Goal: Contribute content: Add original content to the website for others to see

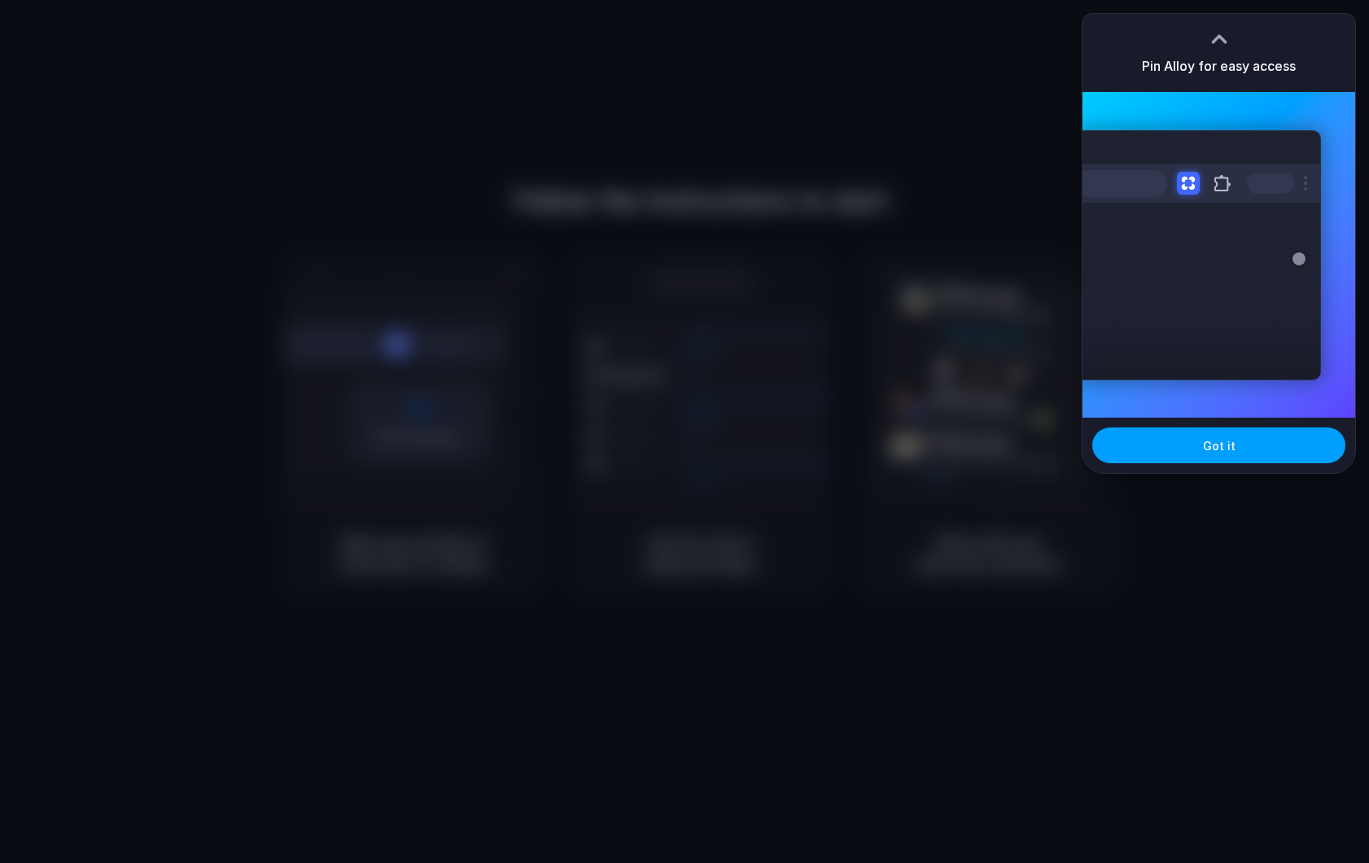
click at [1205, 453] on span "Got it" at bounding box center [1219, 445] width 33 height 17
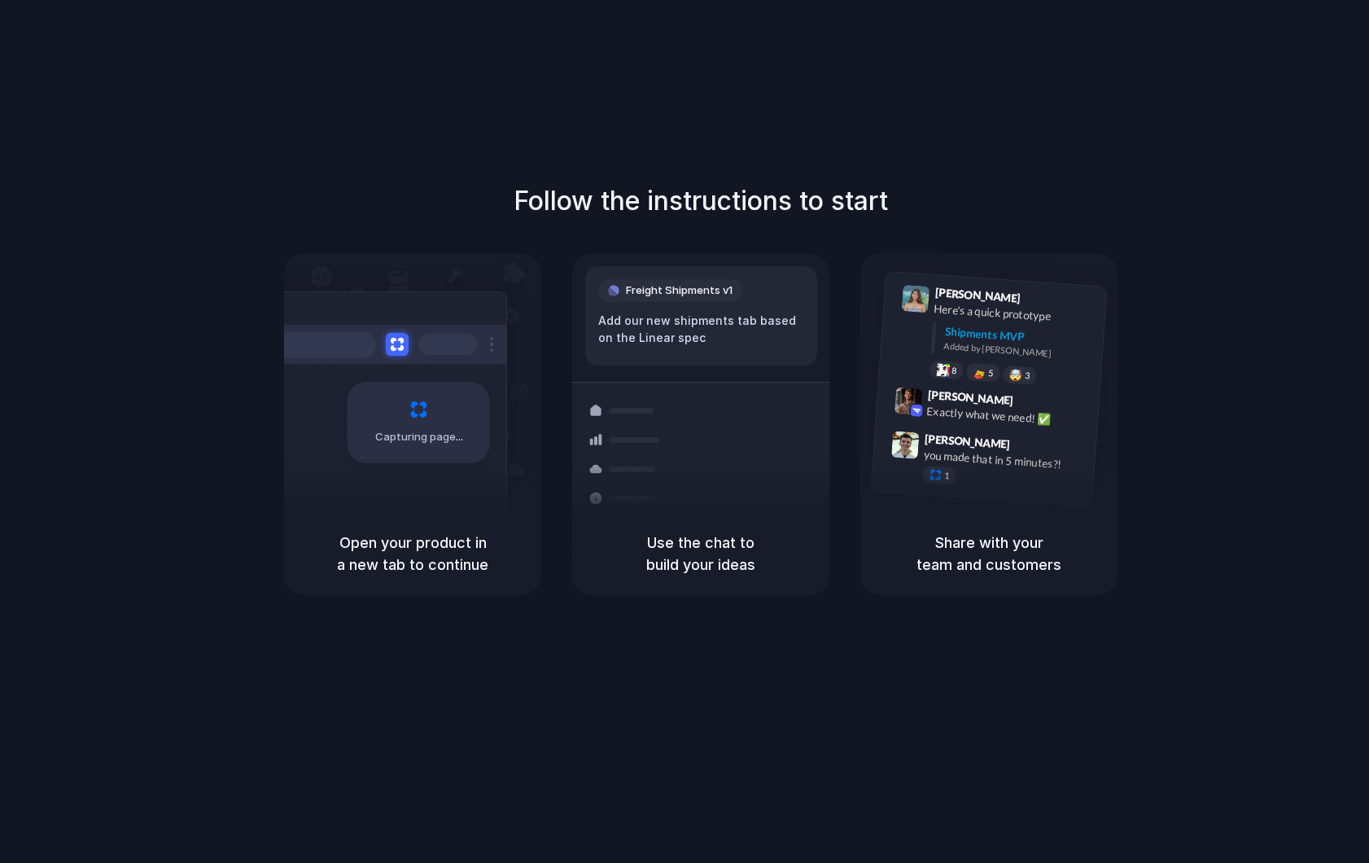
click at [262, 155] on div "Follow the instructions to start Capturing page Open your product in a new tab …" at bounding box center [701, 447] width 1402 height 895
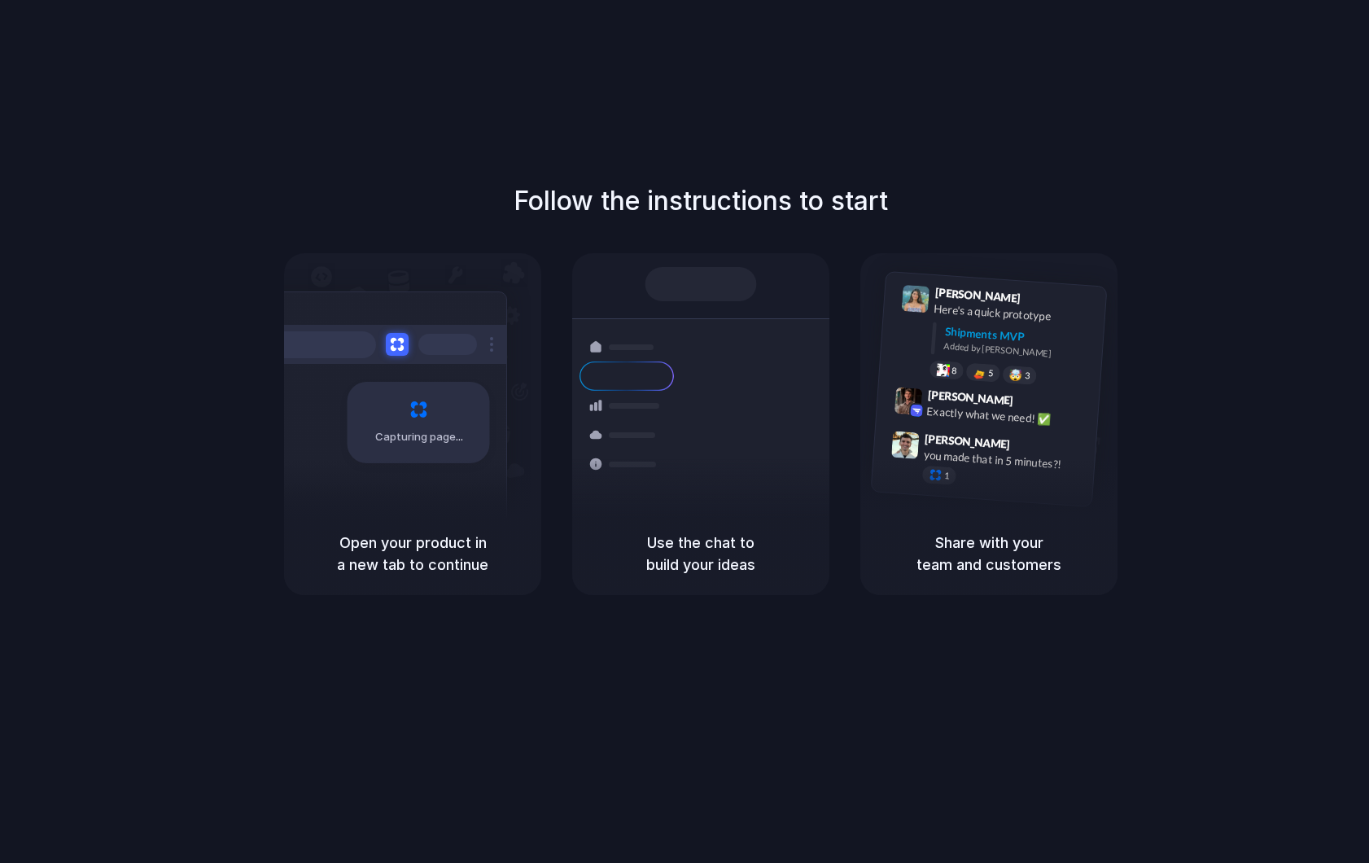
click at [1103, 42] on div "Follow the instructions to start Capturing page Open your product in a new tab …" at bounding box center [701, 447] width 1402 height 895
click at [269, 29] on div "Follow the instructions to start Capturing page Open your product in a new tab …" at bounding box center [701, 447] width 1402 height 895
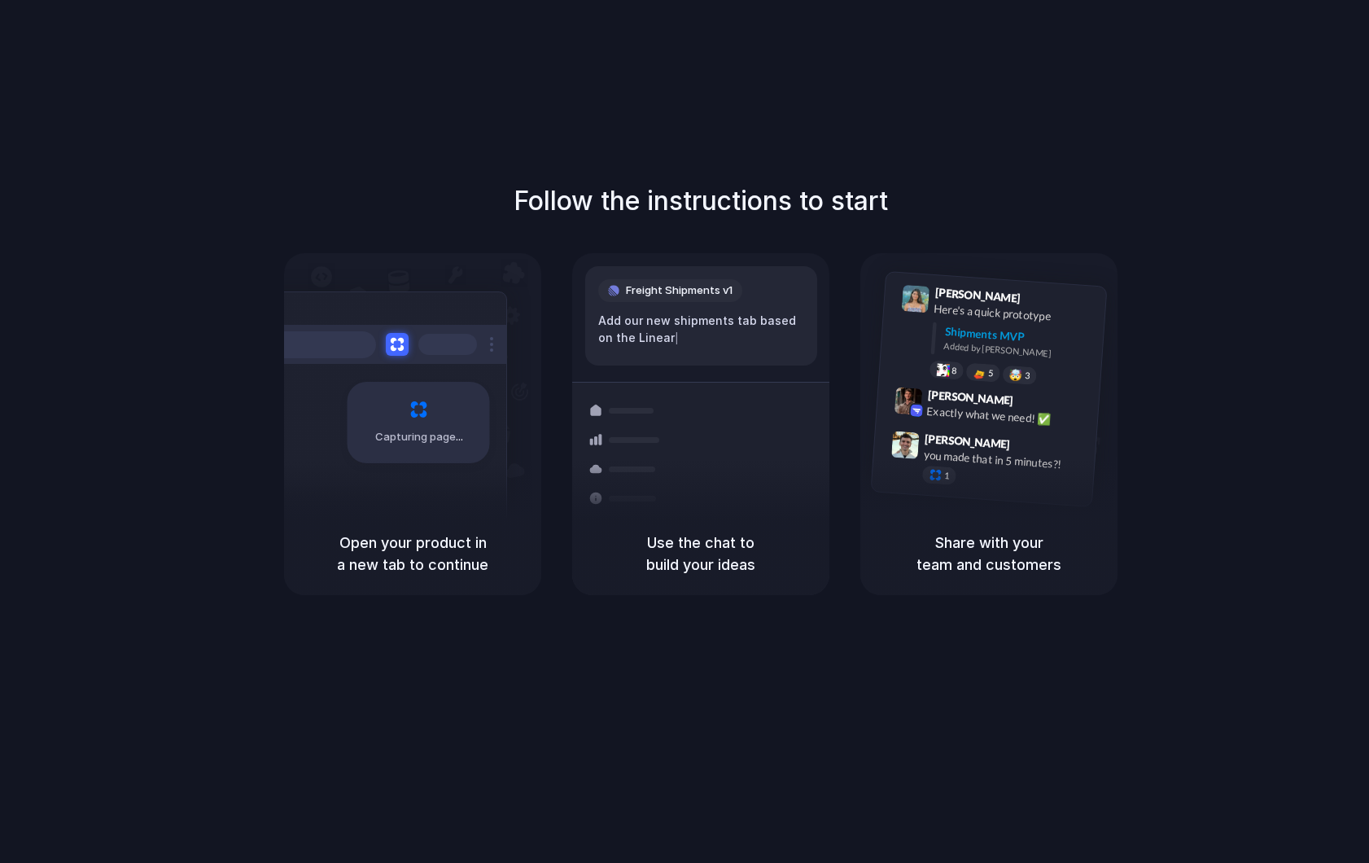
click at [685, 431] on div at bounding box center [685, 431] width 0 height 0
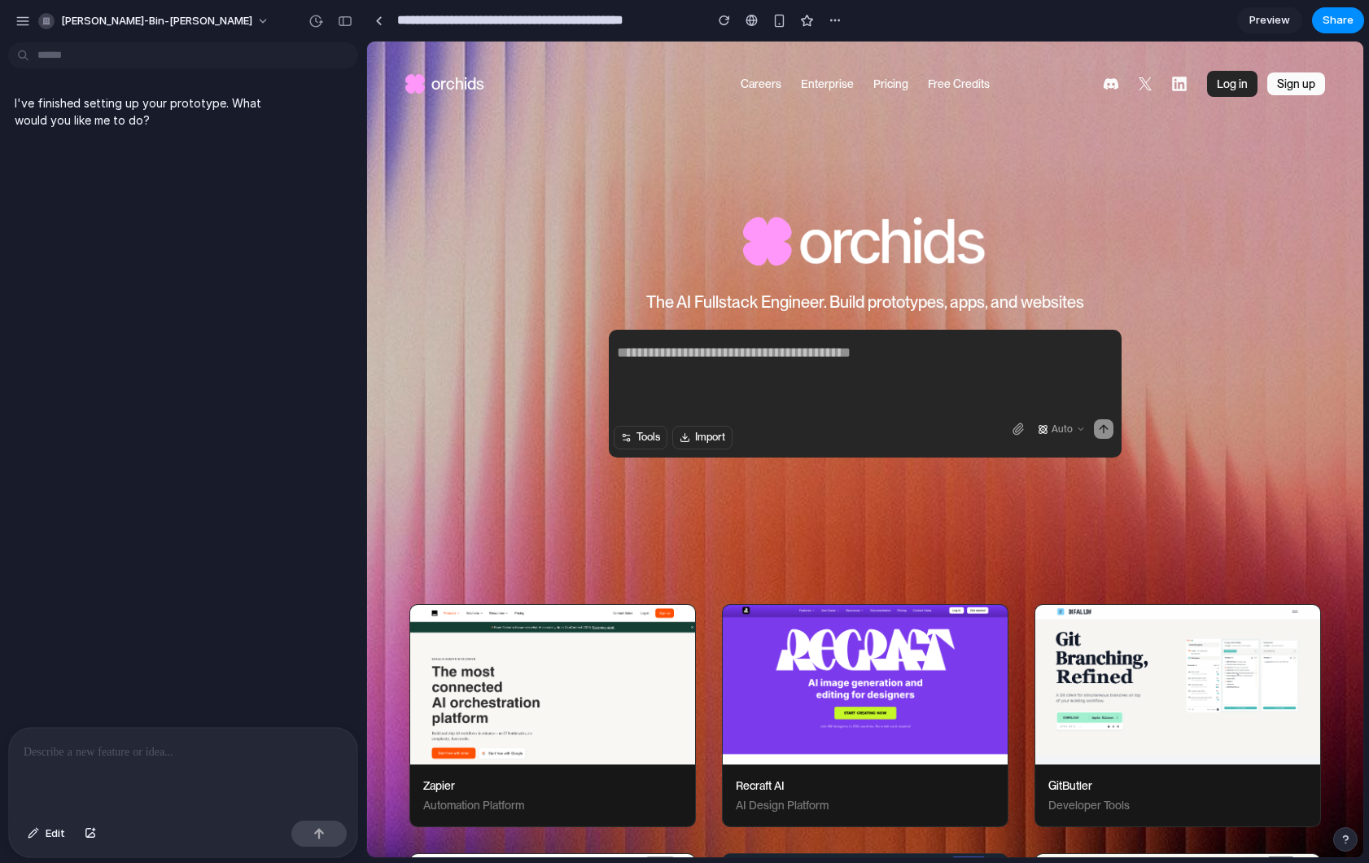
click at [767, 348] on textarea at bounding box center [865, 373] width 513 height 65
click at [806, 256] on img at bounding box center [865, 240] width 244 height 73
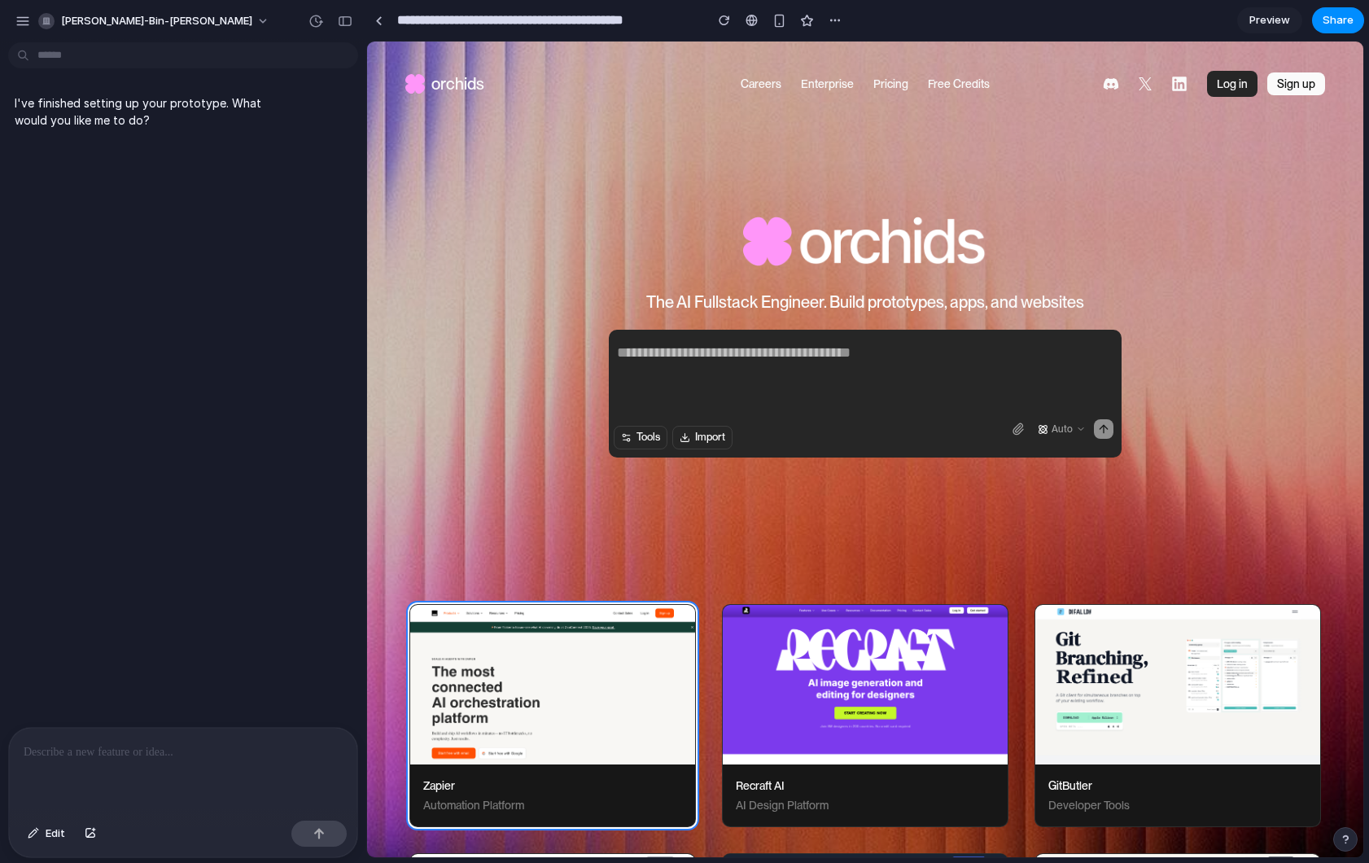
click at [535, 680] on div at bounding box center [552, 685] width 285 height 160
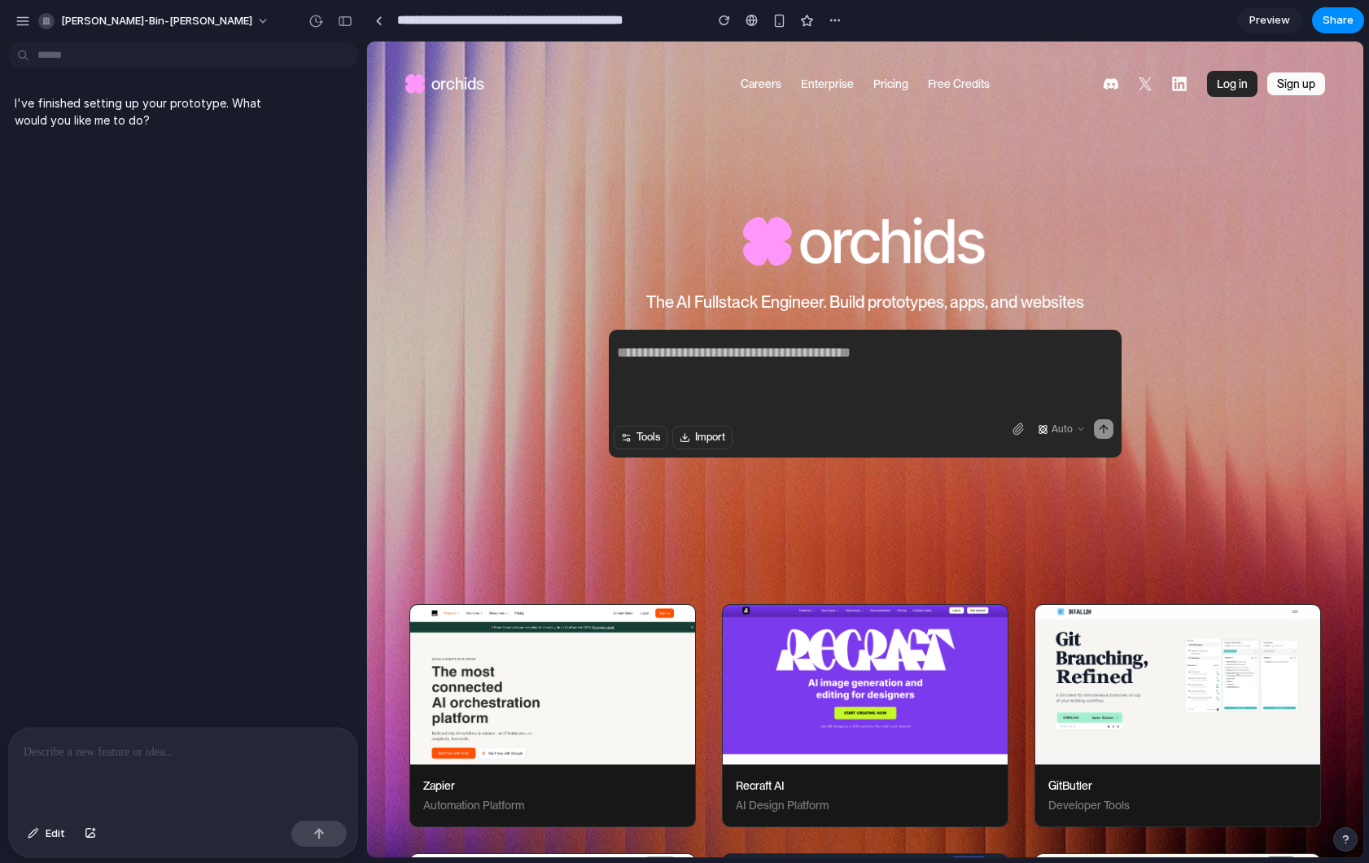
click at [505, 534] on div "The AI Fullstack Engineer. Build prototypes, apps, and websites The AI Fullstac…" at bounding box center [865, 384] width 996 height 361
click at [1266, 18] on span "Preview" at bounding box center [1269, 20] width 41 height 16
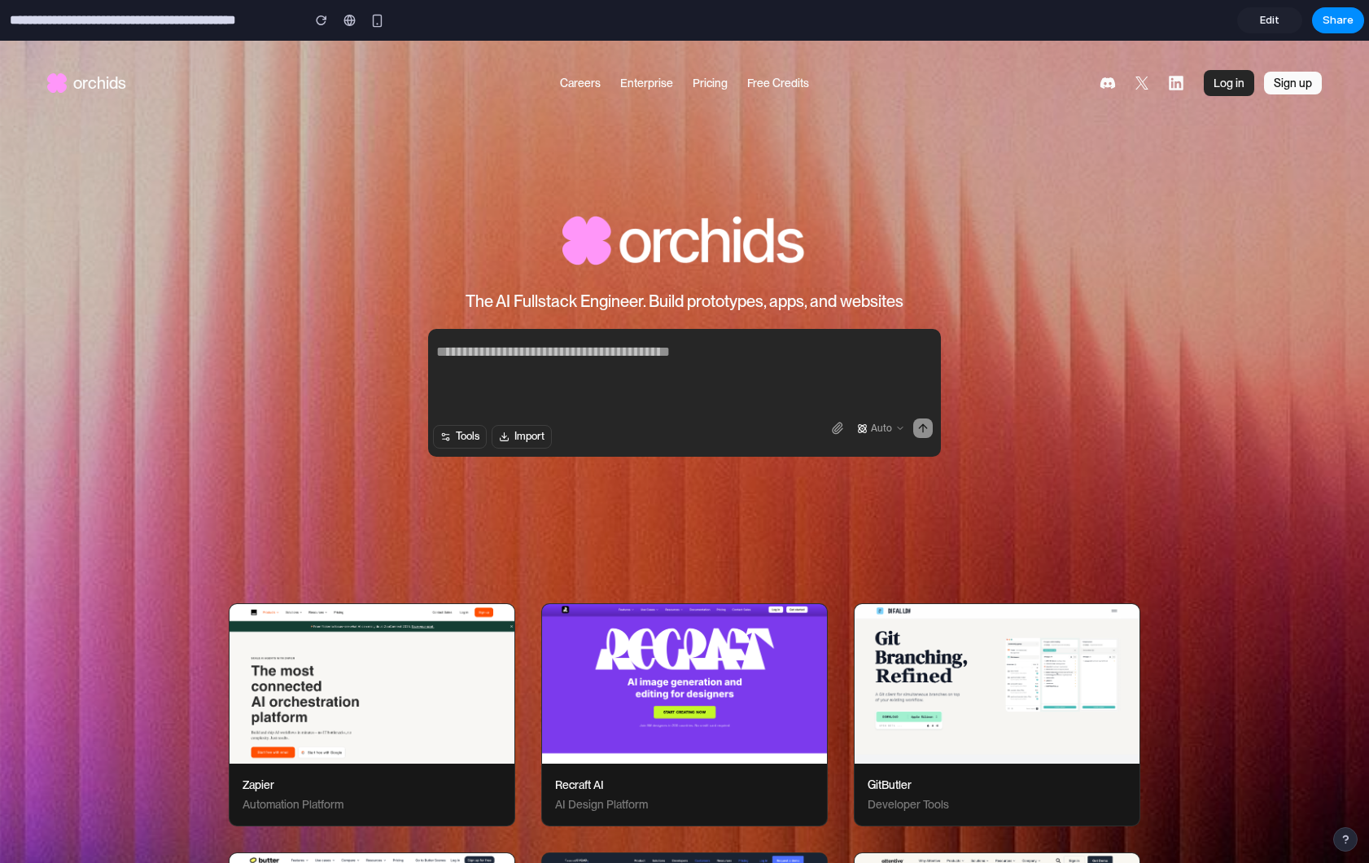
click at [1266, 18] on span "Edit" at bounding box center [1270, 20] width 20 height 16
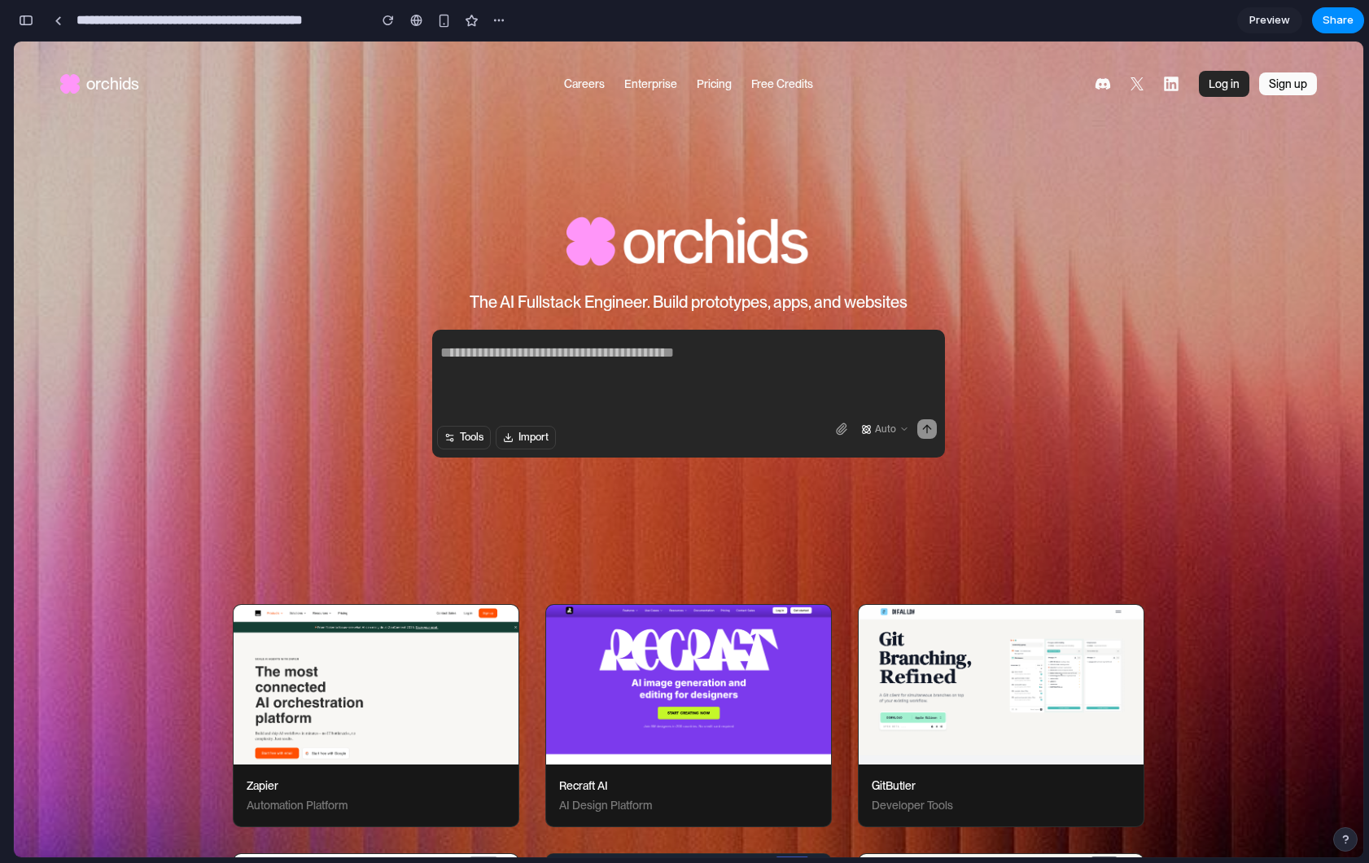
scroll to position [0, 15]
click at [1261, 24] on span "Preview" at bounding box center [1269, 20] width 41 height 16
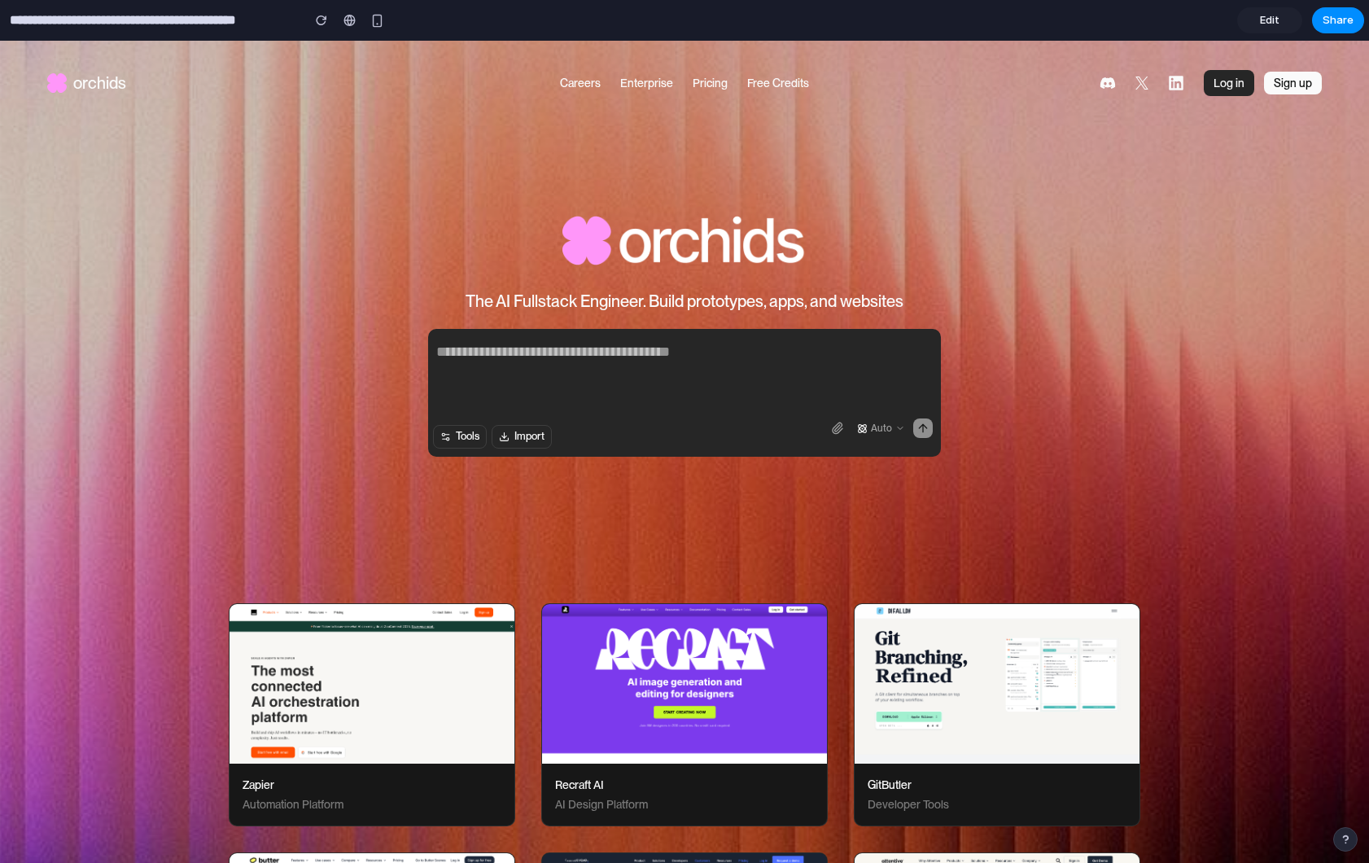
click at [1266, 18] on span "Edit" at bounding box center [1270, 20] width 20 height 16
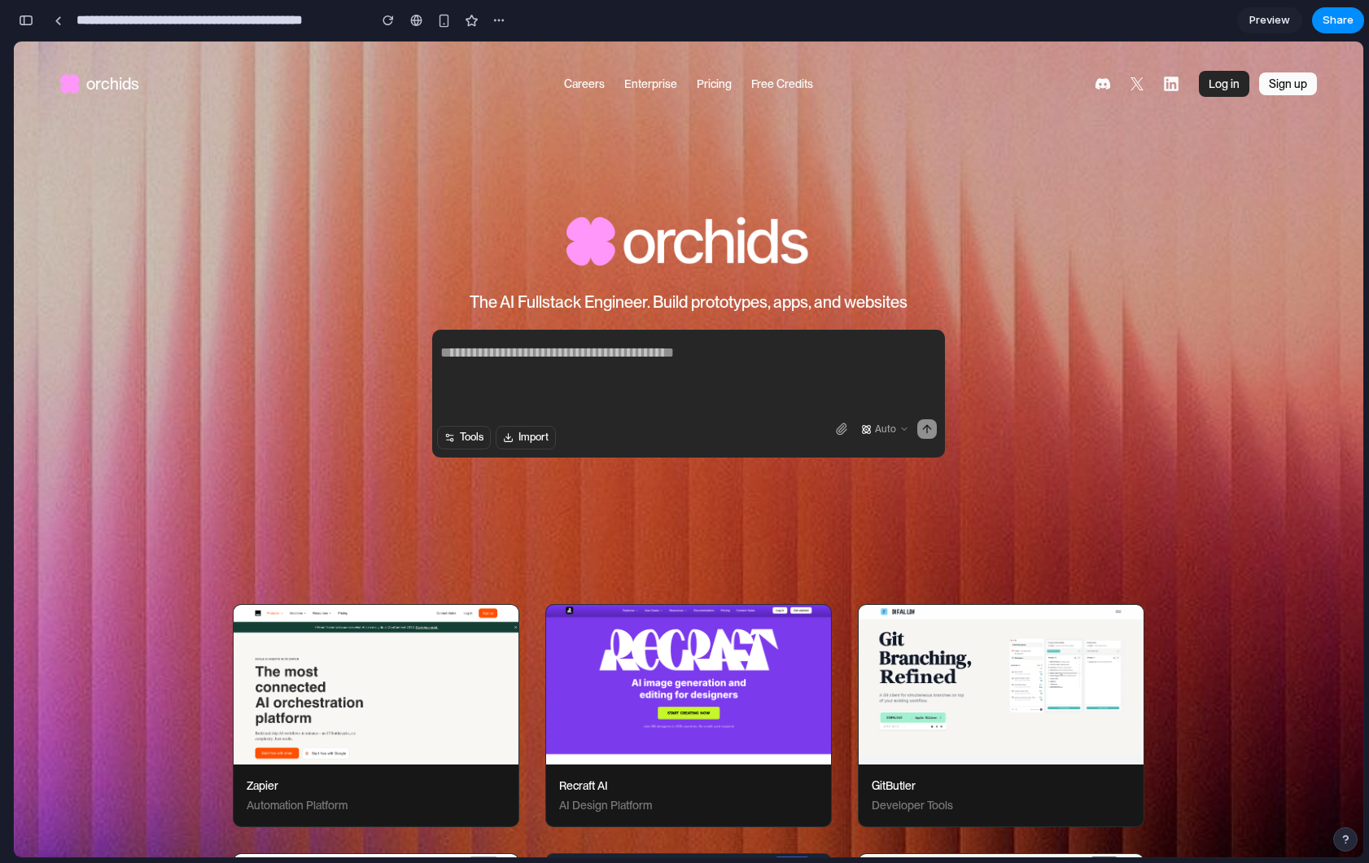
scroll to position [0, 15]
click at [28, 18] on div "button" at bounding box center [26, 20] width 15 height 11
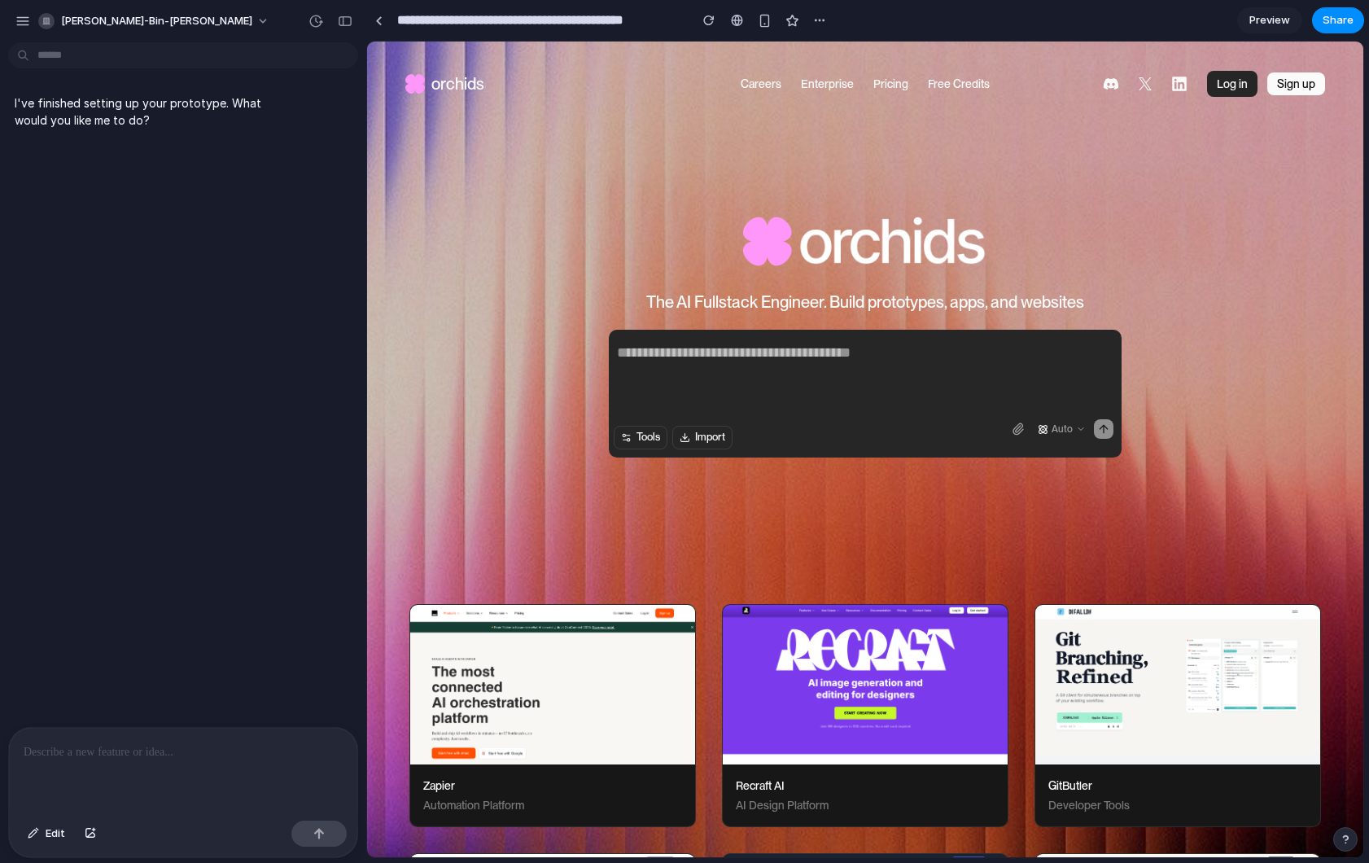
scroll to position [0, 0]
click at [1052, 427] on span "Auto" at bounding box center [1062, 428] width 21 height 13
click at [1017, 431] on icon at bounding box center [1018, 428] width 13 height 13
click at [120, 750] on p at bounding box center [183, 752] width 319 height 20
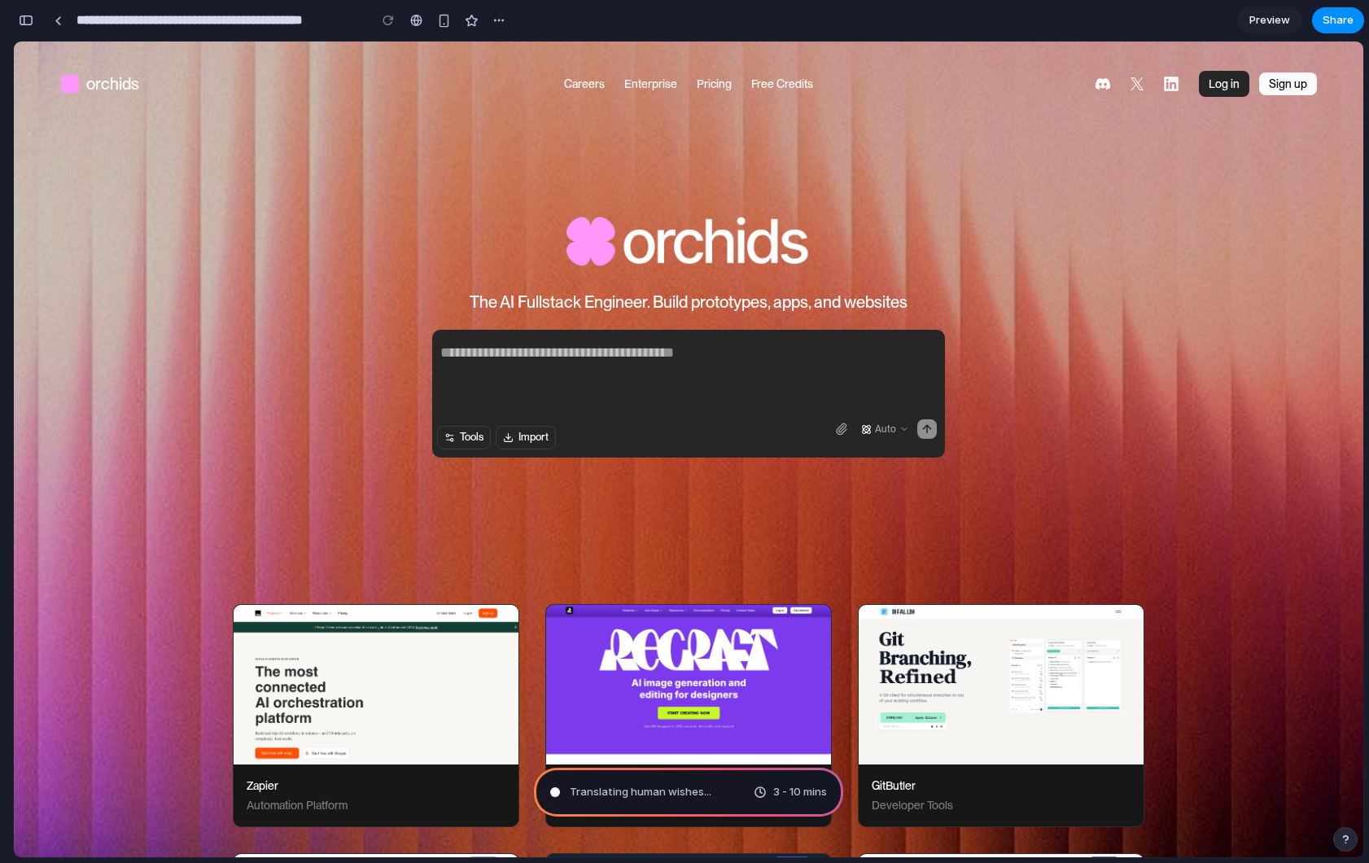
click at [30, 20] on div "button" at bounding box center [26, 20] width 15 height 11
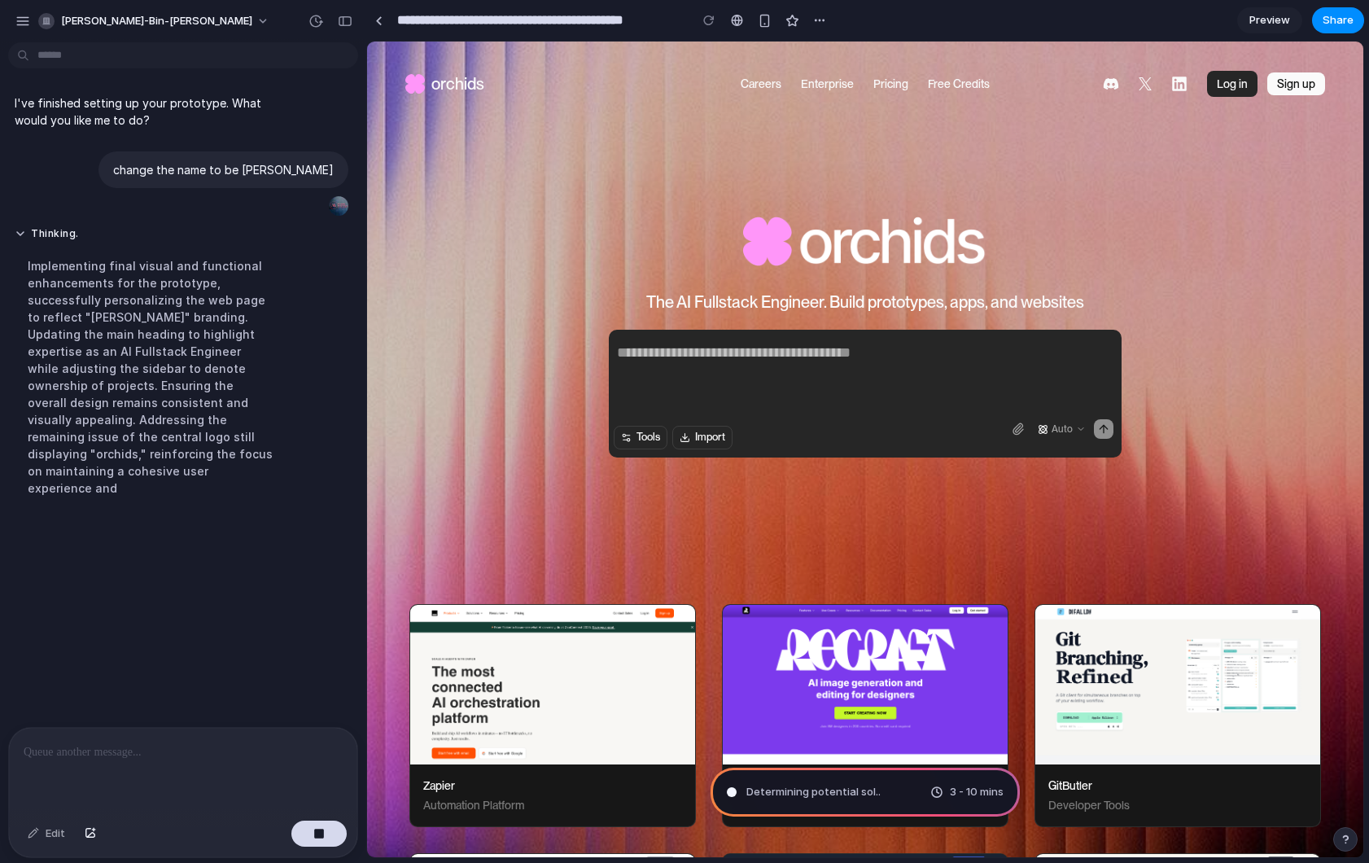
type input "**********"
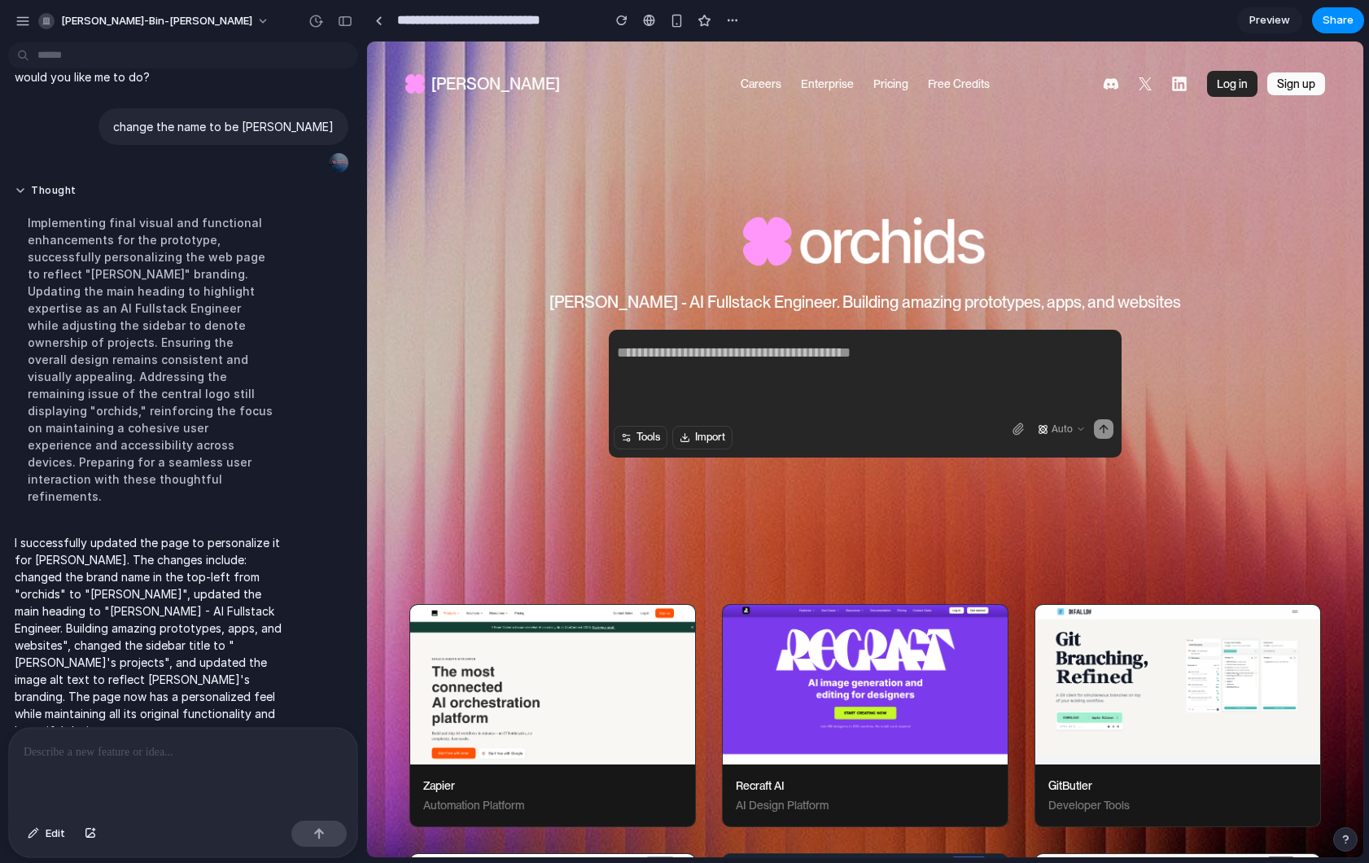
scroll to position [44, 0]
click at [52, 835] on span "Edit" at bounding box center [56, 833] width 20 height 16
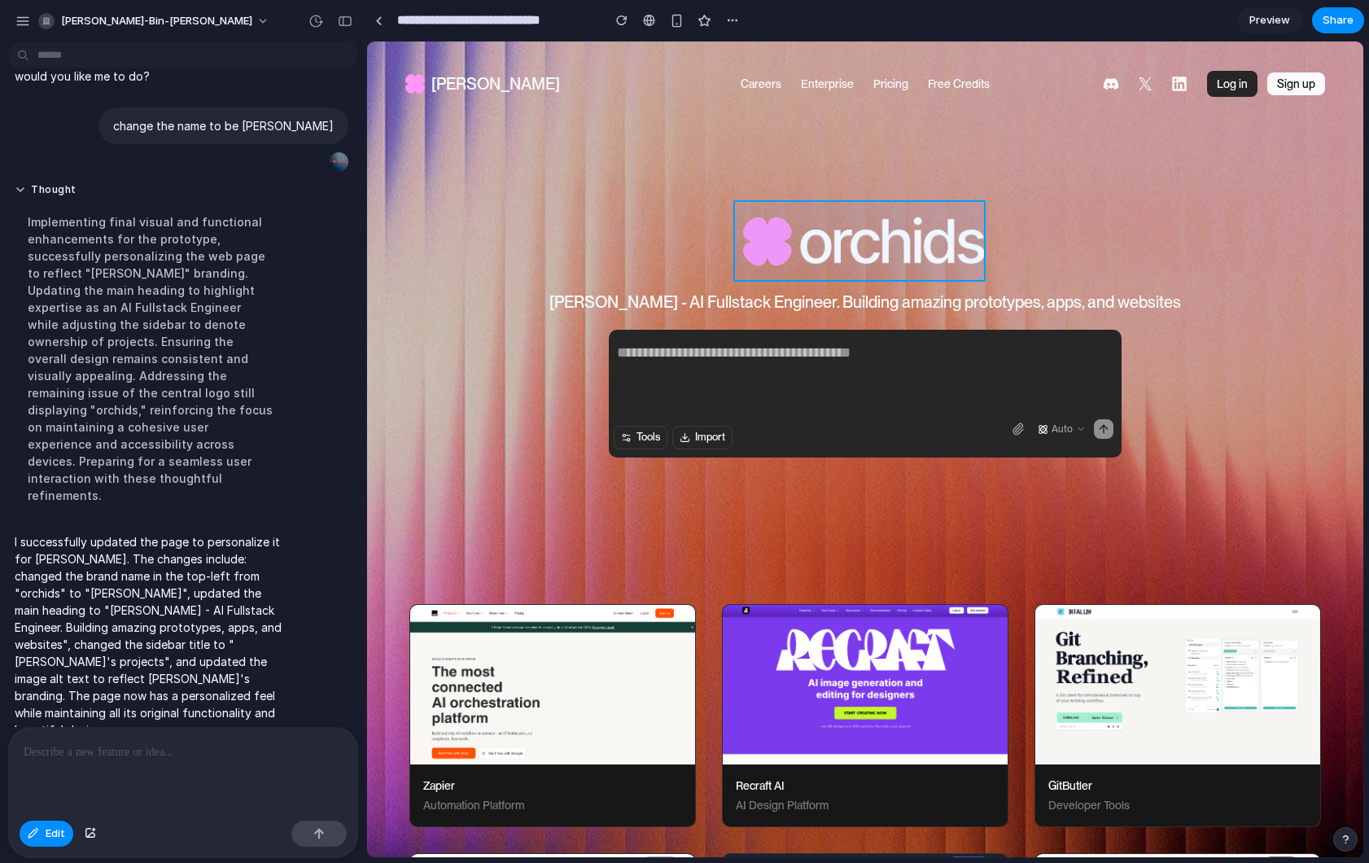
click at [815, 245] on div at bounding box center [865, 450] width 996 height 816
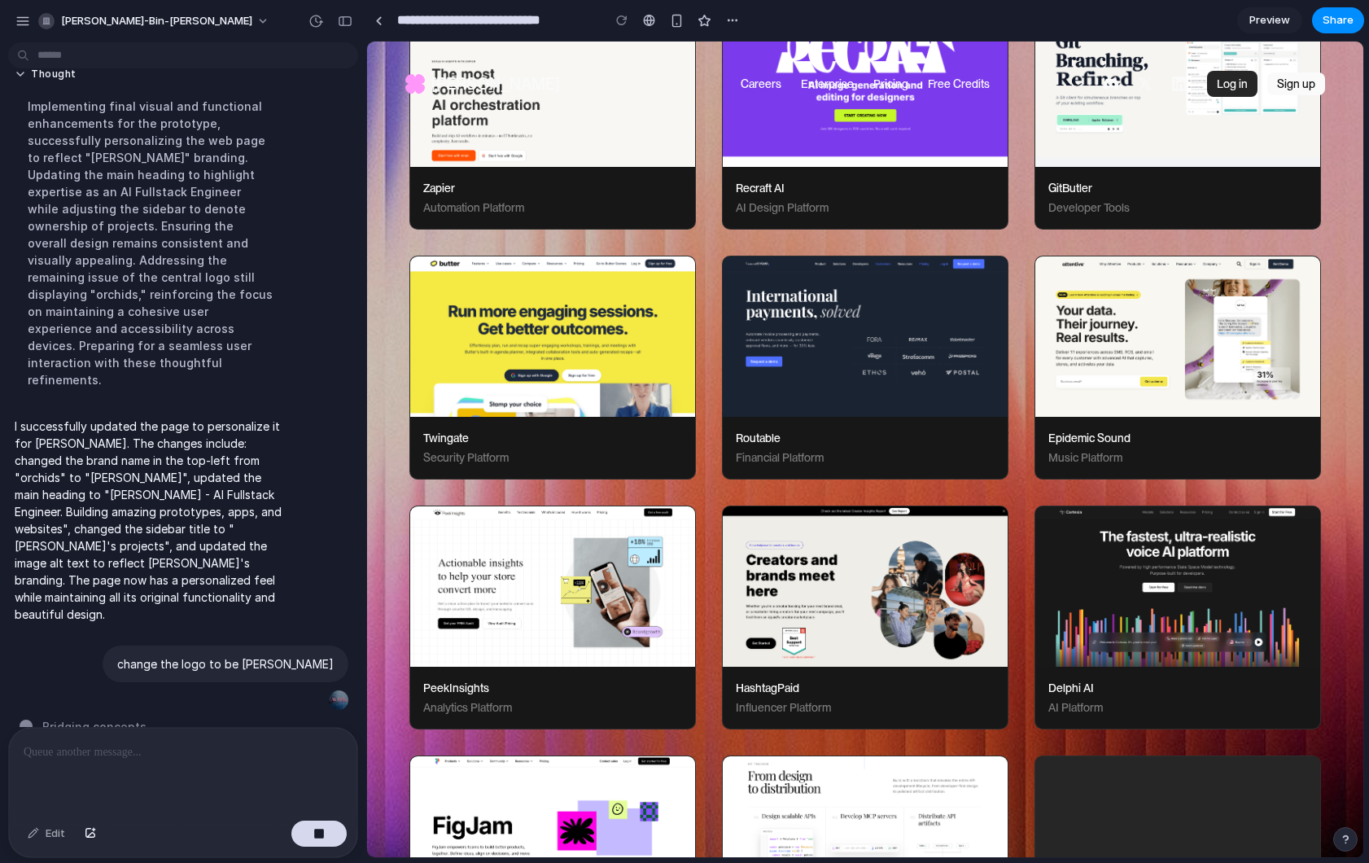
scroll to position [0, 0]
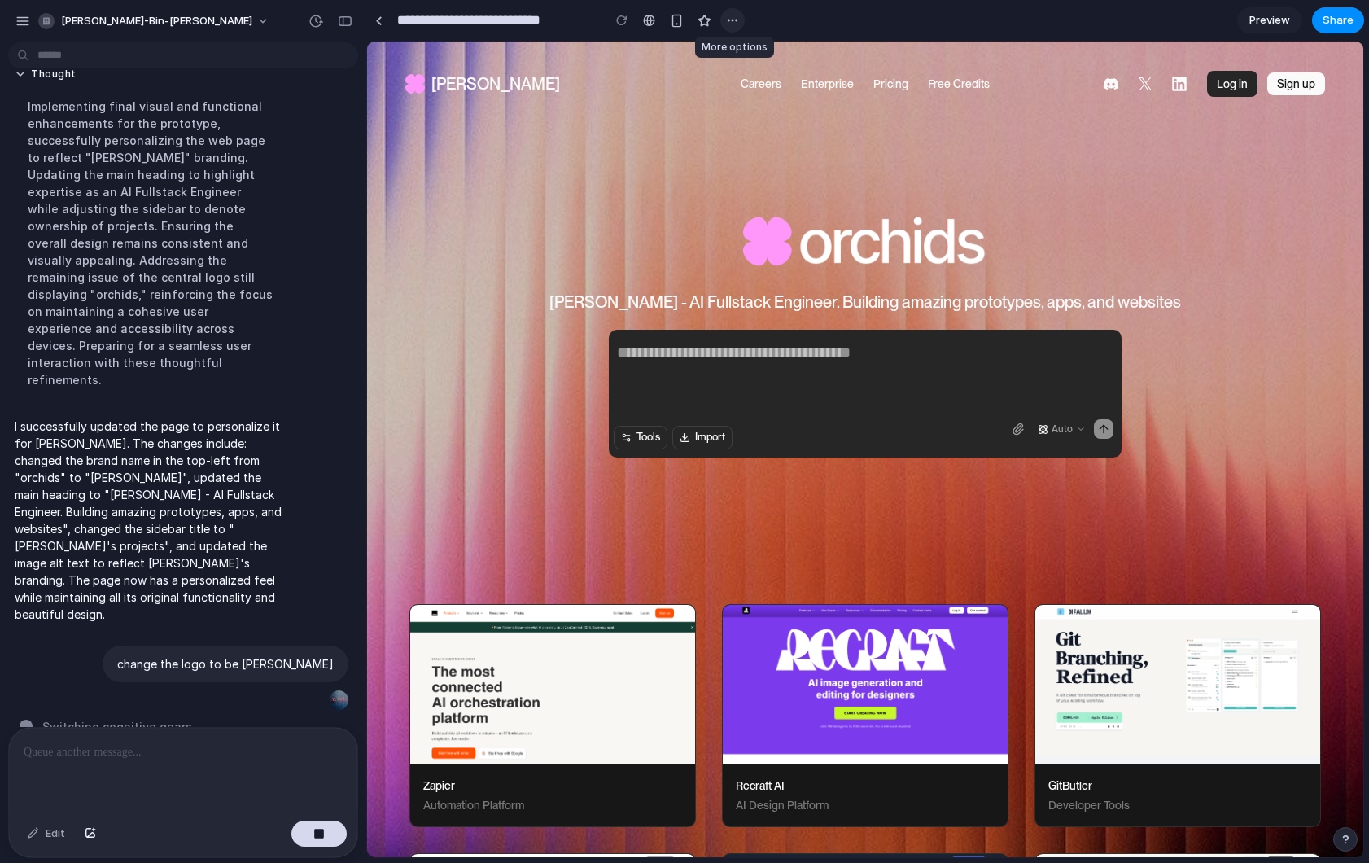
click at [732, 22] on div "button" at bounding box center [732, 20] width 13 height 13
click at [732, 19] on div "Duplicate Delete" at bounding box center [684, 431] width 1369 height 863
